Goal: Information Seeking & Learning: Learn about a topic

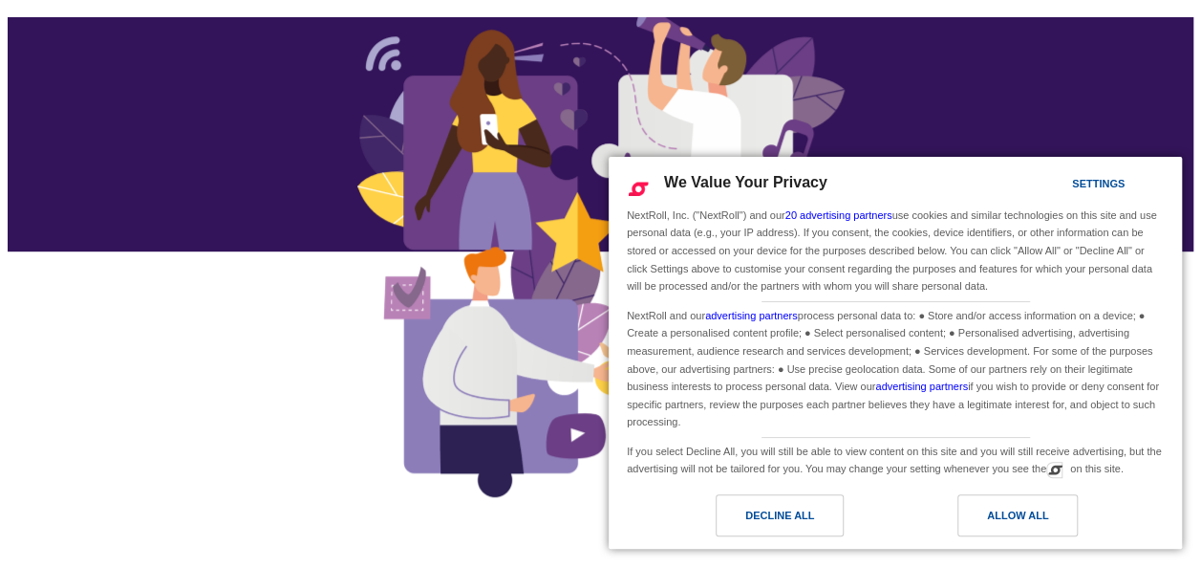
click at [778, 539] on link "Decline All" at bounding box center [757, 520] width 275 height 52
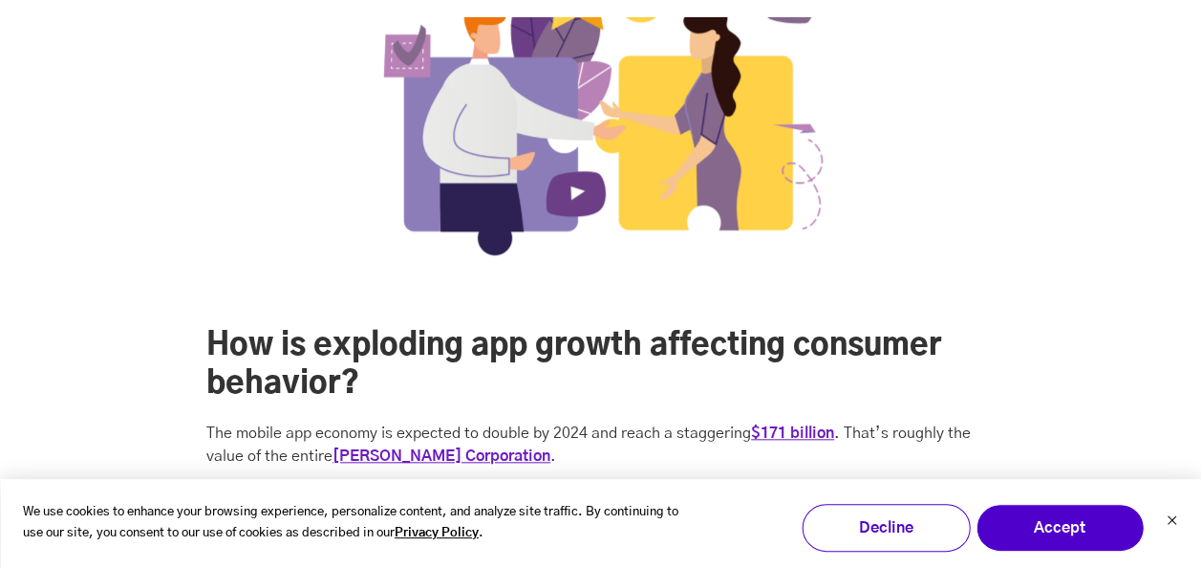
scroll to position [956, 0]
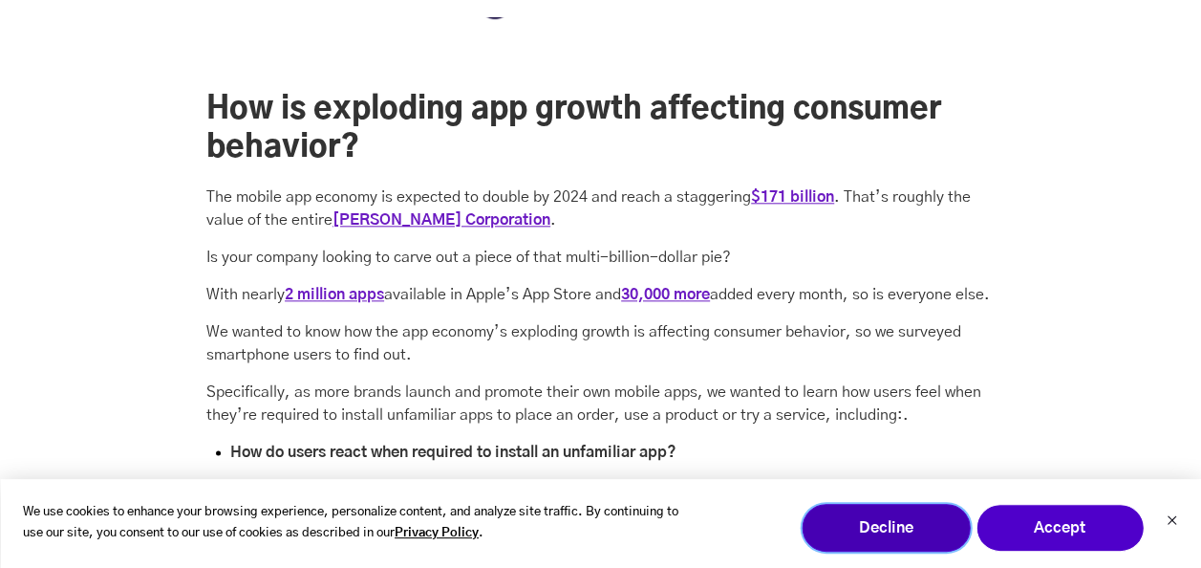
click at [878, 527] on button "Decline" at bounding box center [886, 528] width 168 height 48
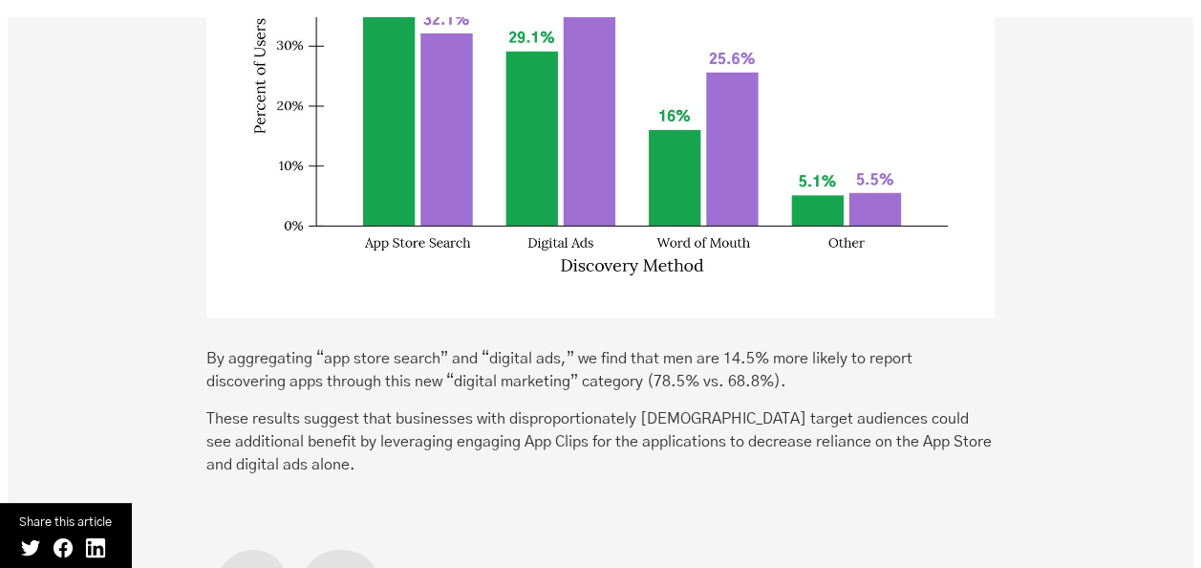
scroll to position [3919, 0]
